Goal: Information Seeking & Learning: Learn about a topic

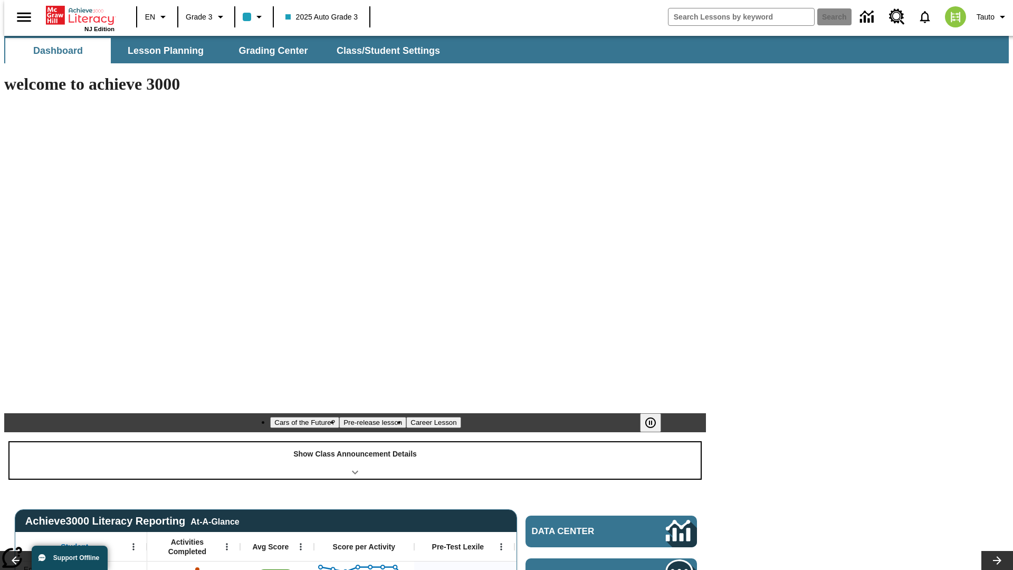
click at [355, 442] on div "Show Class Announcement Details" at bounding box center [354, 460] width 691 height 36
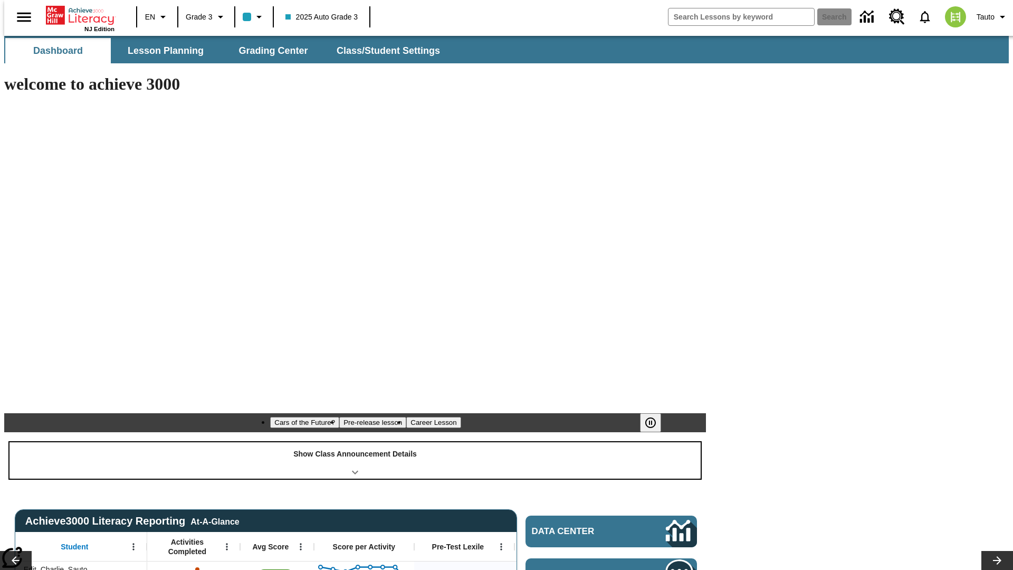
click at [355, 442] on div "Show Class Announcement Details" at bounding box center [354, 460] width 691 height 36
